Goal: Check status: Check status

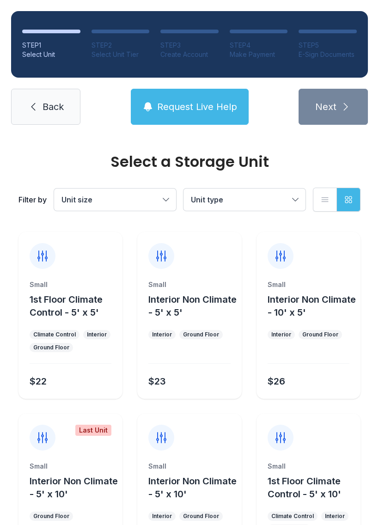
click at [58, 124] on link "Back" at bounding box center [45, 107] width 69 height 36
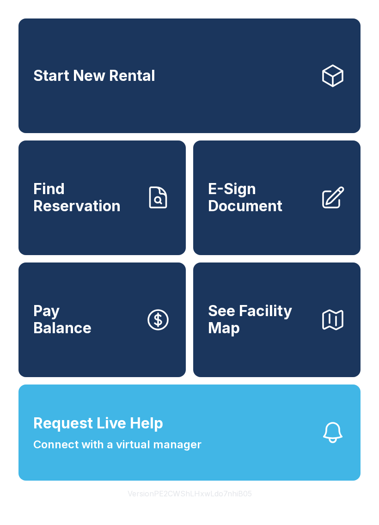
click at [117, 214] on span "Find Reservation" at bounding box center [85, 198] width 104 height 34
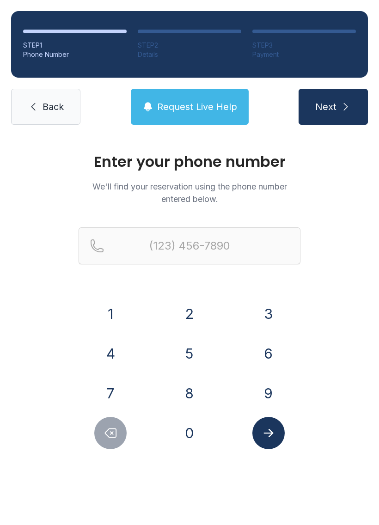
click at [186, 315] on button "2" at bounding box center [189, 313] width 32 height 32
click at [268, 311] on button "3" at bounding box center [268, 313] width 32 height 32
click at [275, 399] on button "9" at bounding box center [268, 393] width 32 height 32
click at [196, 307] on button "2" at bounding box center [189, 313] width 32 height 32
click at [199, 311] on button "2" at bounding box center [189, 313] width 32 height 32
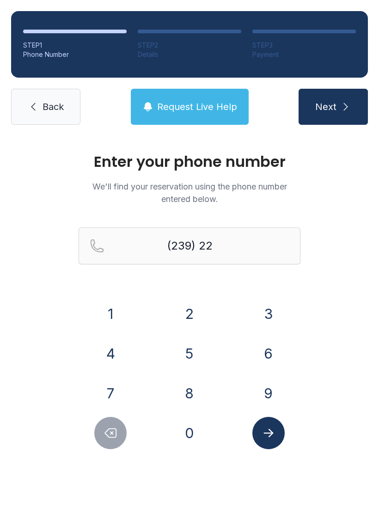
click at [196, 394] on button "8" at bounding box center [189, 393] width 32 height 32
click at [271, 392] on button "9" at bounding box center [268, 393] width 32 height 32
click at [112, 387] on button "7" at bounding box center [110, 393] width 32 height 32
click at [273, 403] on button "9" at bounding box center [268, 393] width 32 height 32
click at [195, 357] on button "5" at bounding box center [189, 353] width 32 height 32
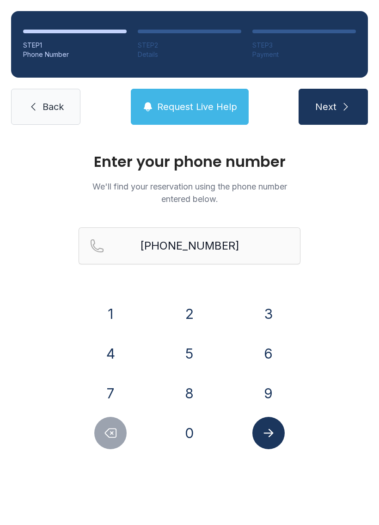
click at [269, 431] on icon "Submit lookup form" at bounding box center [268, 433] width 14 height 14
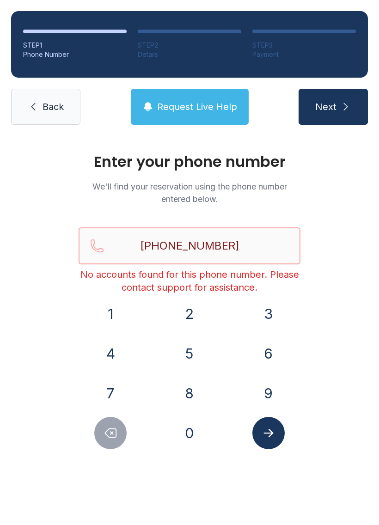
click at [261, 254] on input "[PHONE_NUMBER]" at bounding box center [190, 245] width 222 height 37
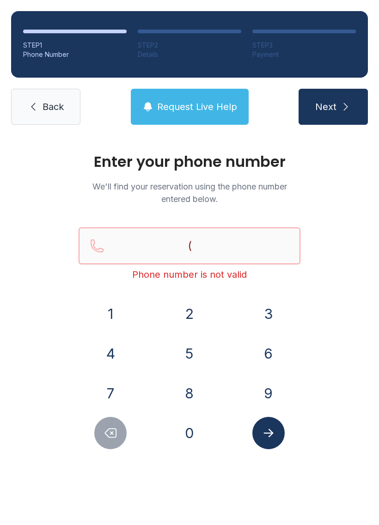
type input "("
